Goal: Transaction & Acquisition: Purchase product/service

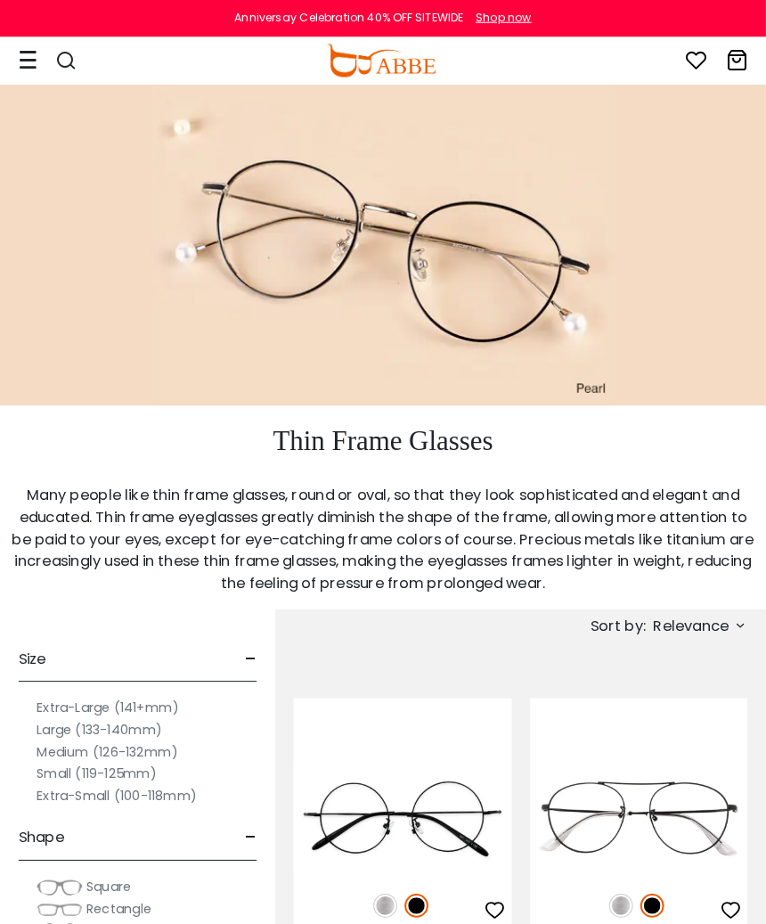
scroll to position [3, 0]
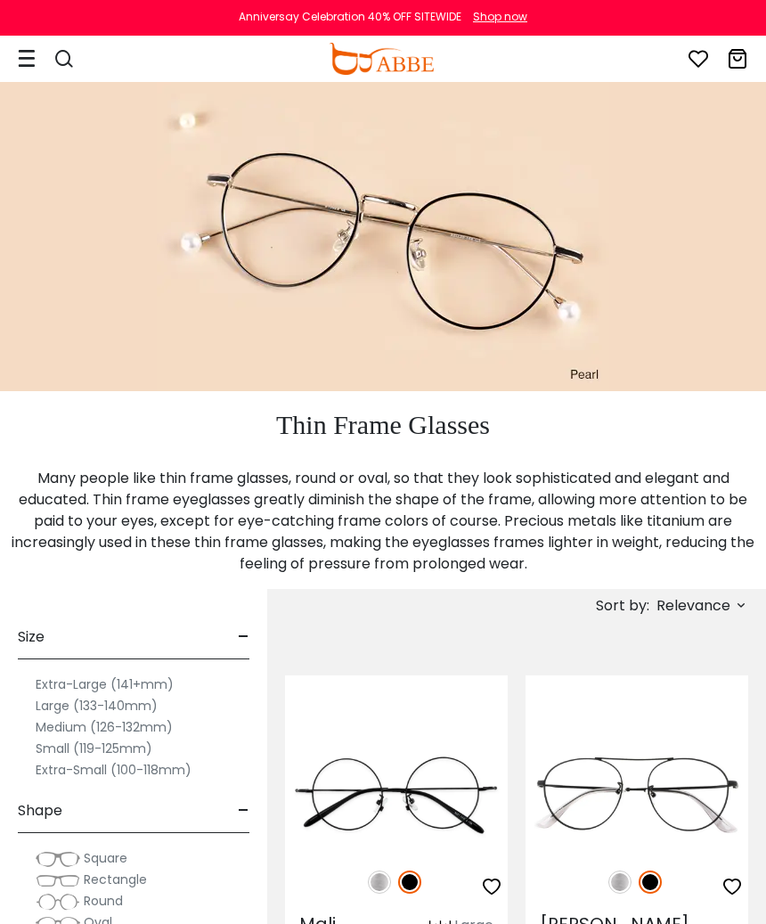
click at [156, 716] on label "Medium (126-132mm)" at bounding box center [104, 726] width 137 height 21
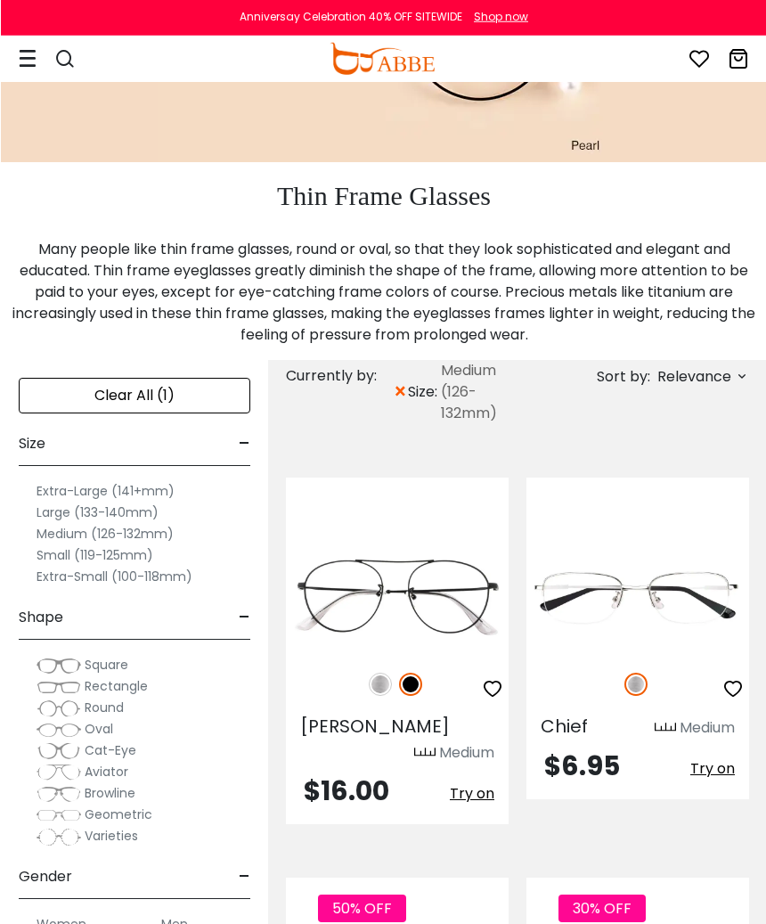
scroll to position [231, 0]
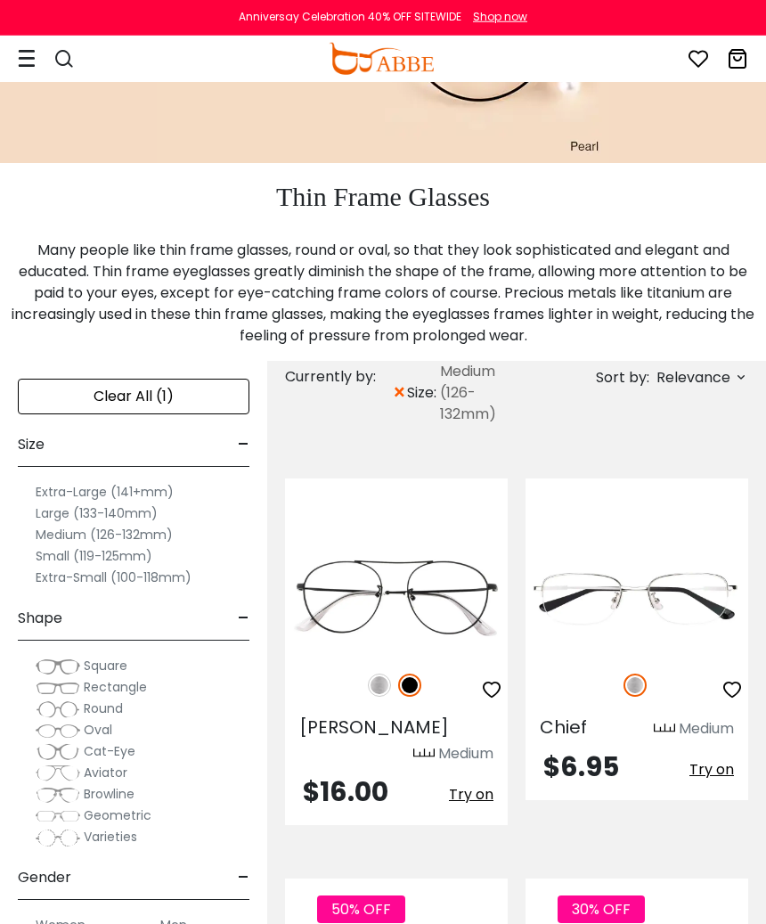
click at [133, 753] on span "Cat-Eye" at bounding box center [110, 751] width 52 height 18
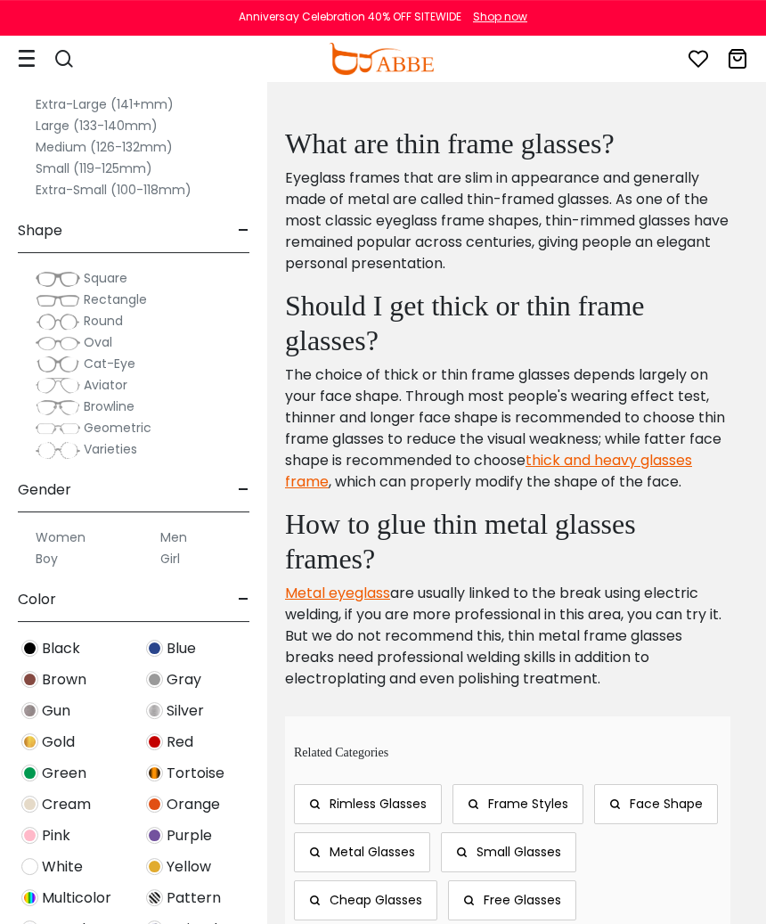
scroll to position [990, 0]
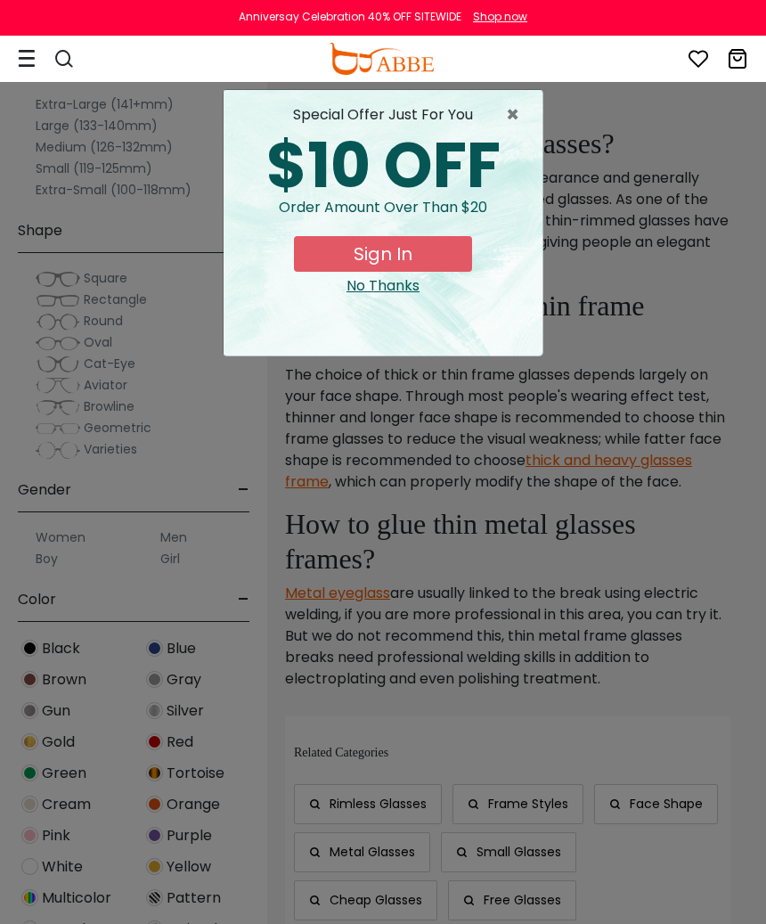
click at [381, 299] on div "special offer just for you $10 OFF Order amount over than $20 Sign In No Thanks" at bounding box center [383, 223] width 319 height 266
click at [395, 291] on div "No Thanks" at bounding box center [383, 285] width 290 height 21
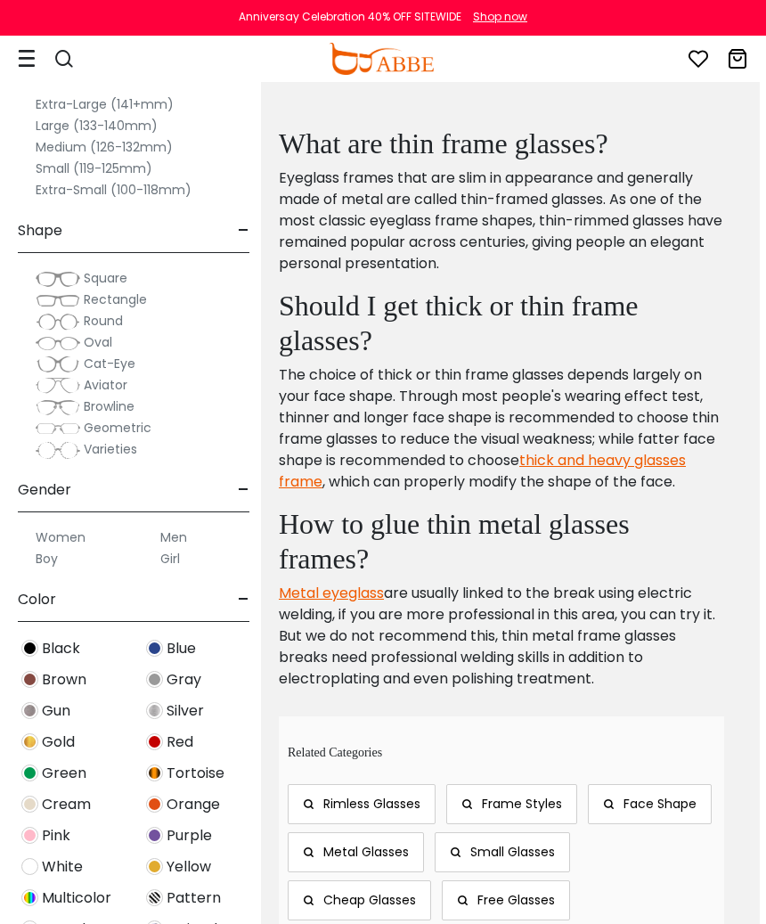
scroll to position [990, 7]
click at [181, 748] on span "Red" at bounding box center [180, 742] width 27 height 21
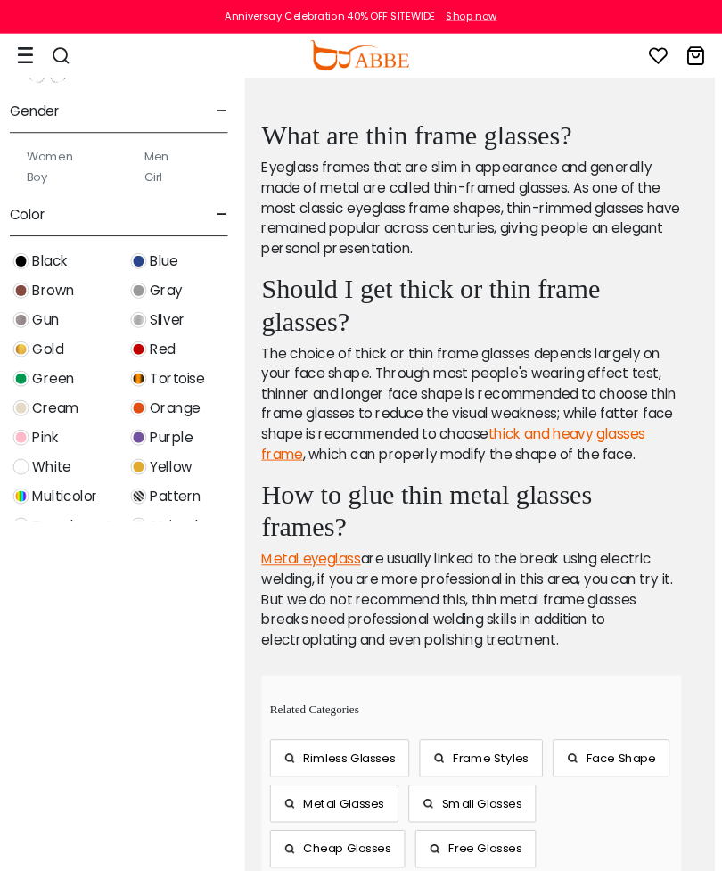
scroll to position [1134, 8]
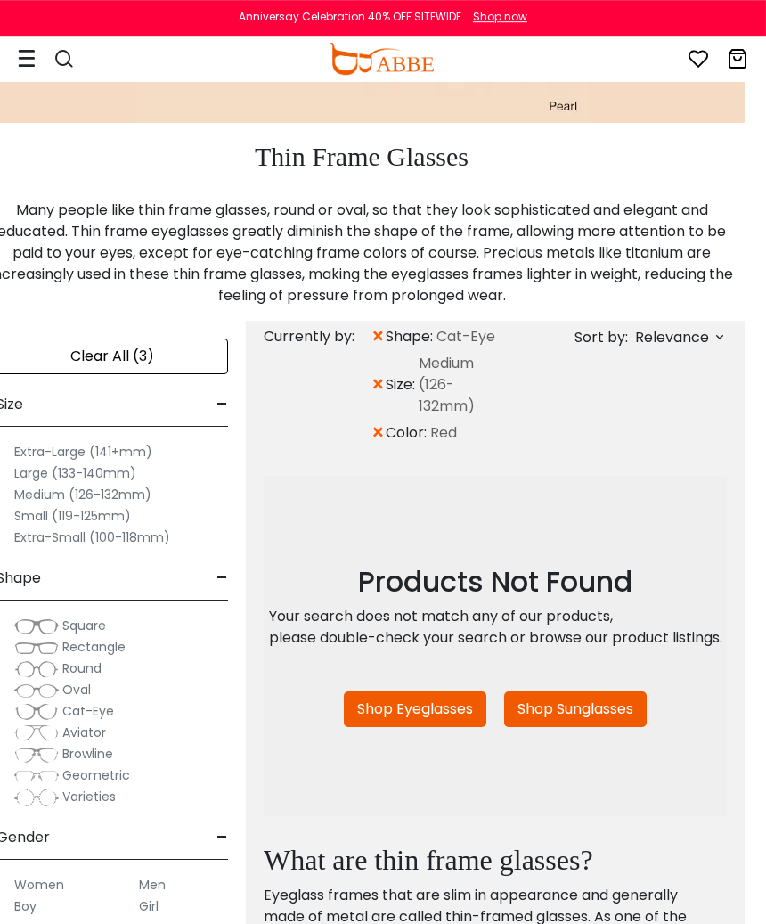
scroll to position [244, 21]
